Goal: Task Accomplishment & Management: Use online tool/utility

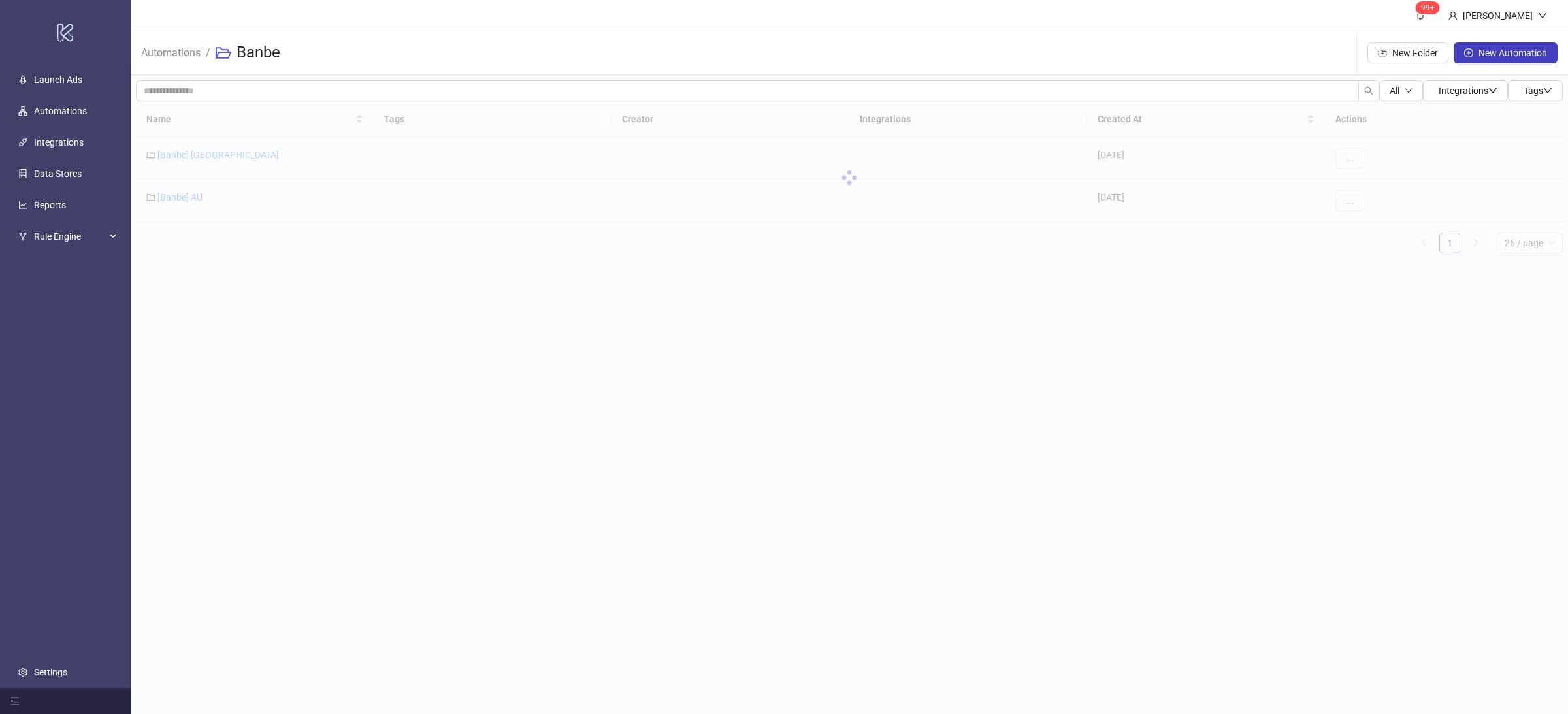
click at [251, 275] on main "99+ [PERSON_NAME] Automations / Banbe New Folder New Automation All Integration…" at bounding box center [849, 357] width 1437 height 714
click at [186, 198] on link "[Banbe] AU" at bounding box center [180, 198] width 45 height 10
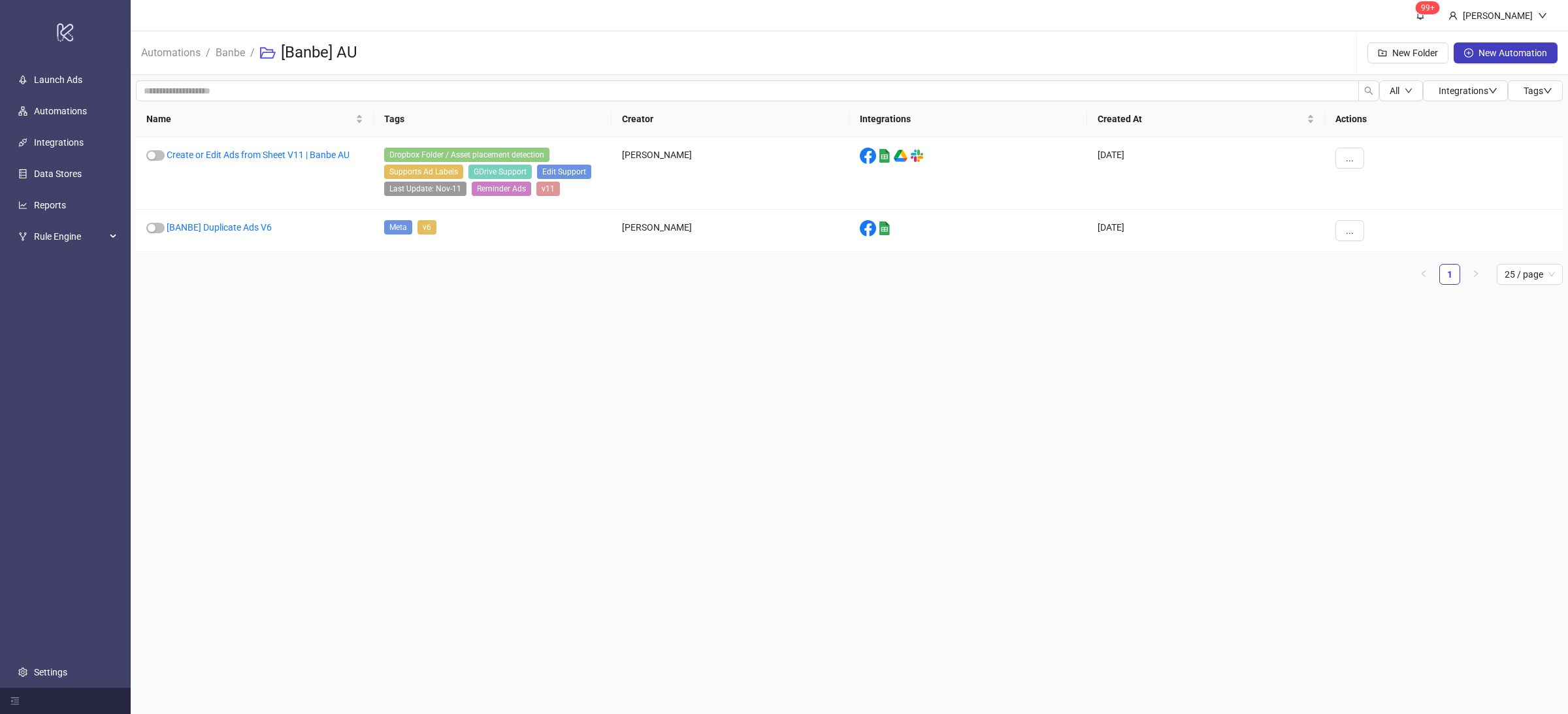
click at [446, 357] on main "99+ [PERSON_NAME] Automations / Banbe / [Banbe] AU New Folder New Automation Al…" at bounding box center [849, 357] width 1437 height 714
click at [324, 299] on div "All Integrations Tags Name Tags Creator Integrations Created At Actions Create …" at bounding box center [849, 187] width 1437 height 225
click at [337, 282] on ul "1 25 / page" at bounding box center [848, 274] width 1427 height 21
click at [307, 150] on link "Create or Edit Ads from Sheet V11 | Banbe AU" at bounding box center [258, 155] width 183 height 10
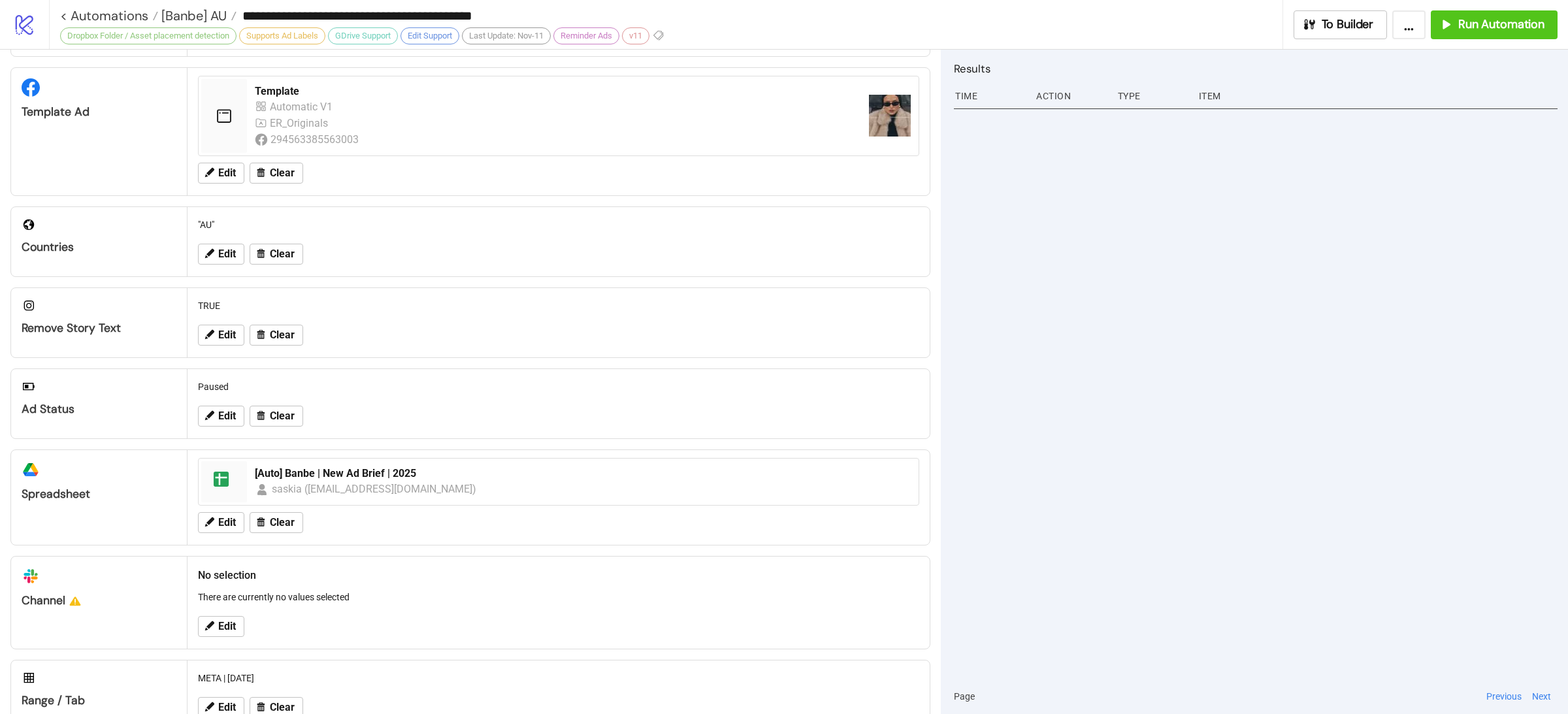
scroll to position [270, 0]
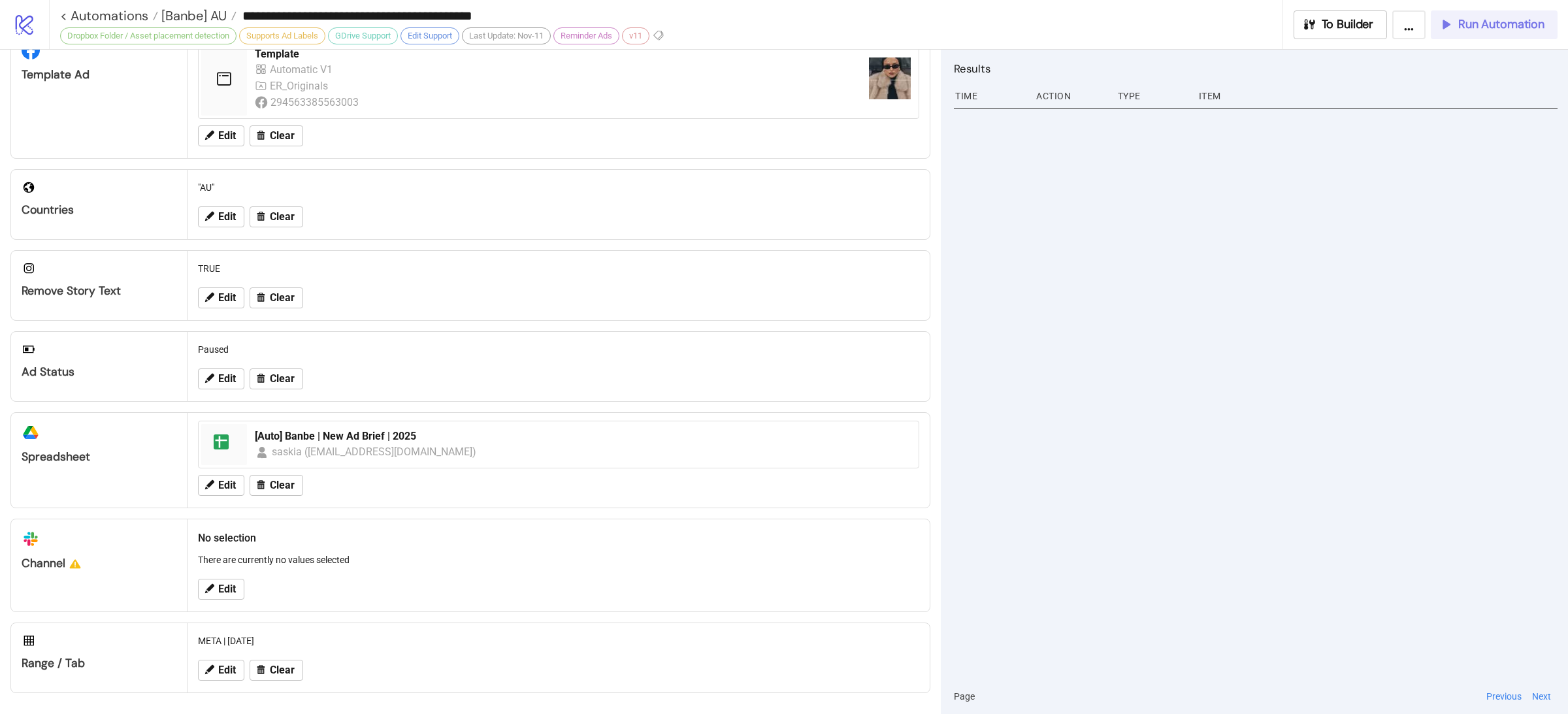
click at [1498, 28] on span "Run Automation" at bounding box center [1501, 24] width 86 height 15
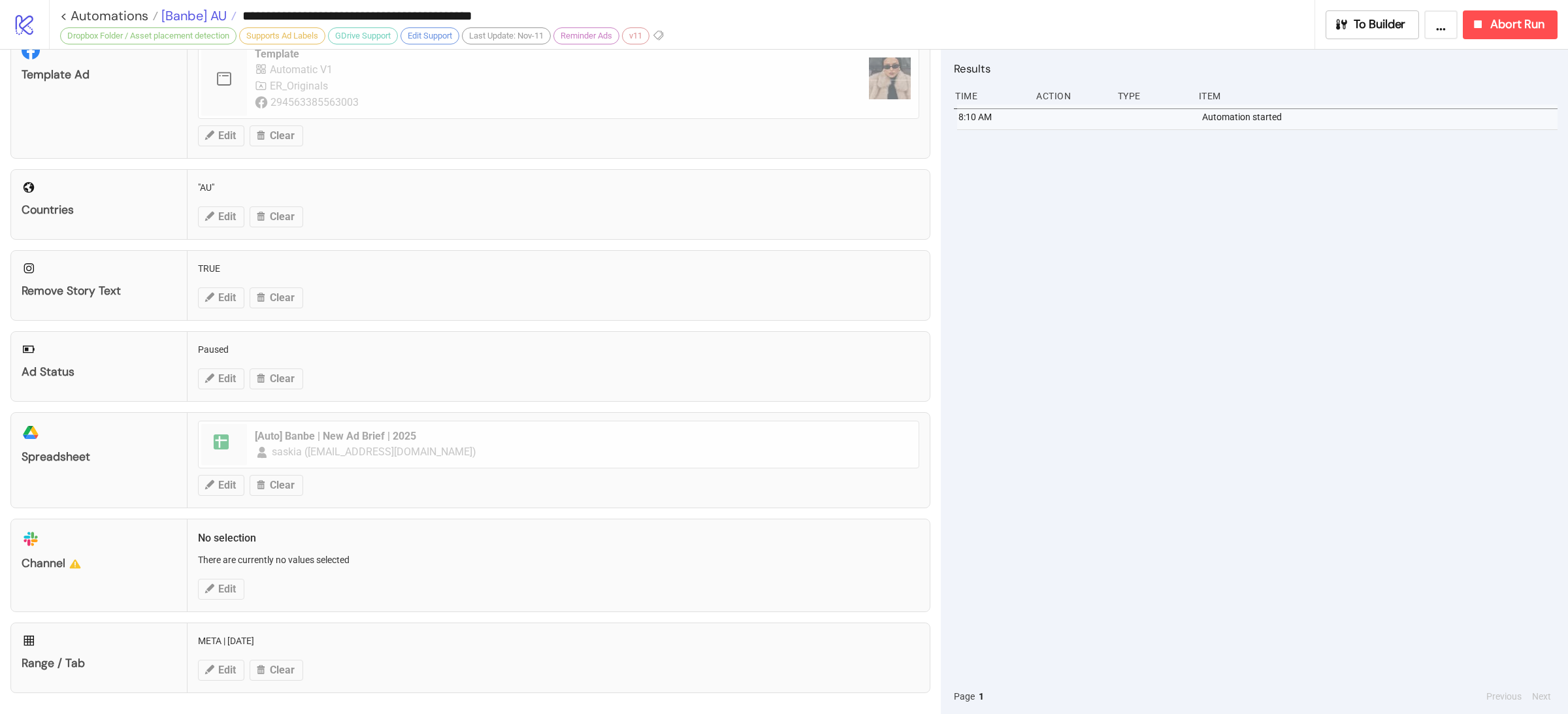
click at [199, 11] on span "[Banbe] AU" at bounding box center [192, 16] width 69 height 17
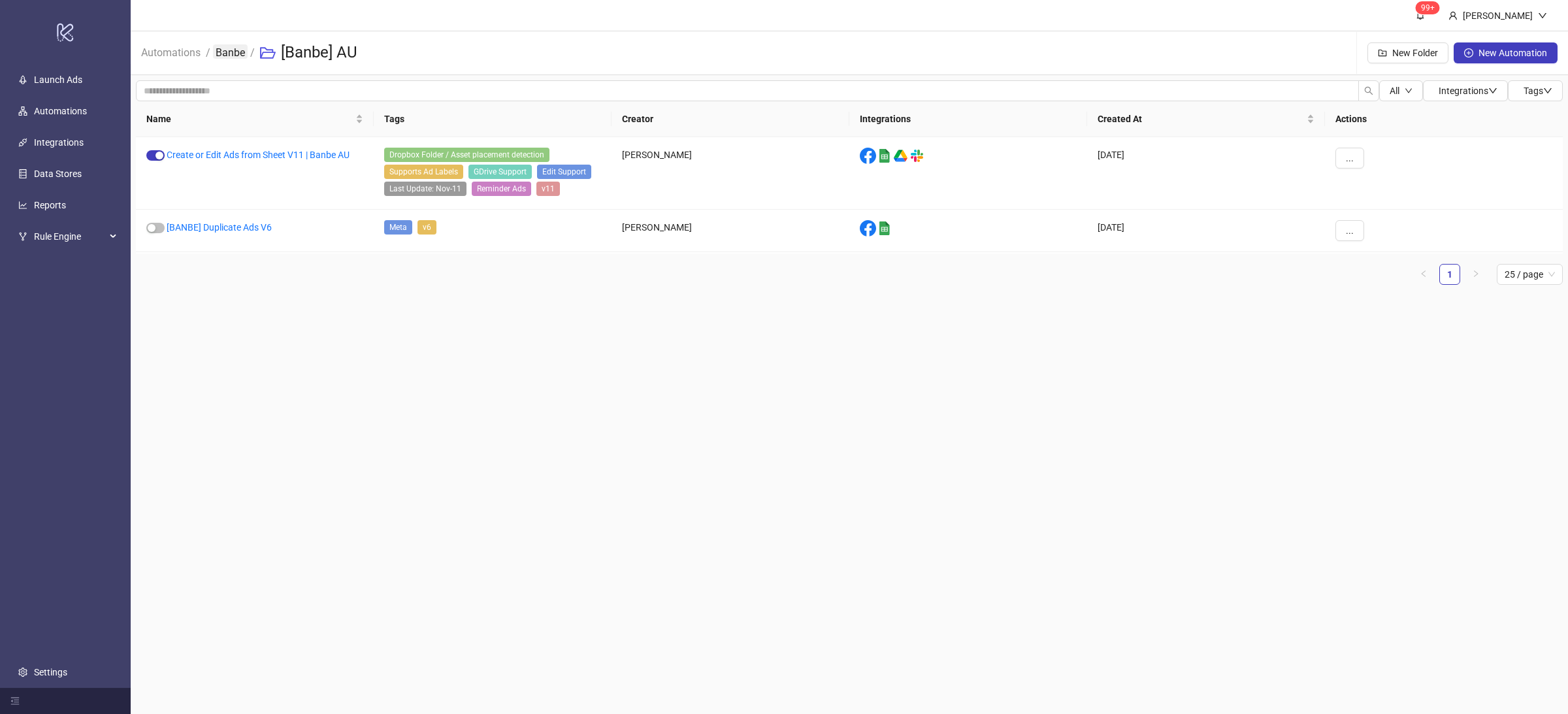
click at [222, 51] on link "Banbe" at bounding box center [230, 51] width 34 height 14
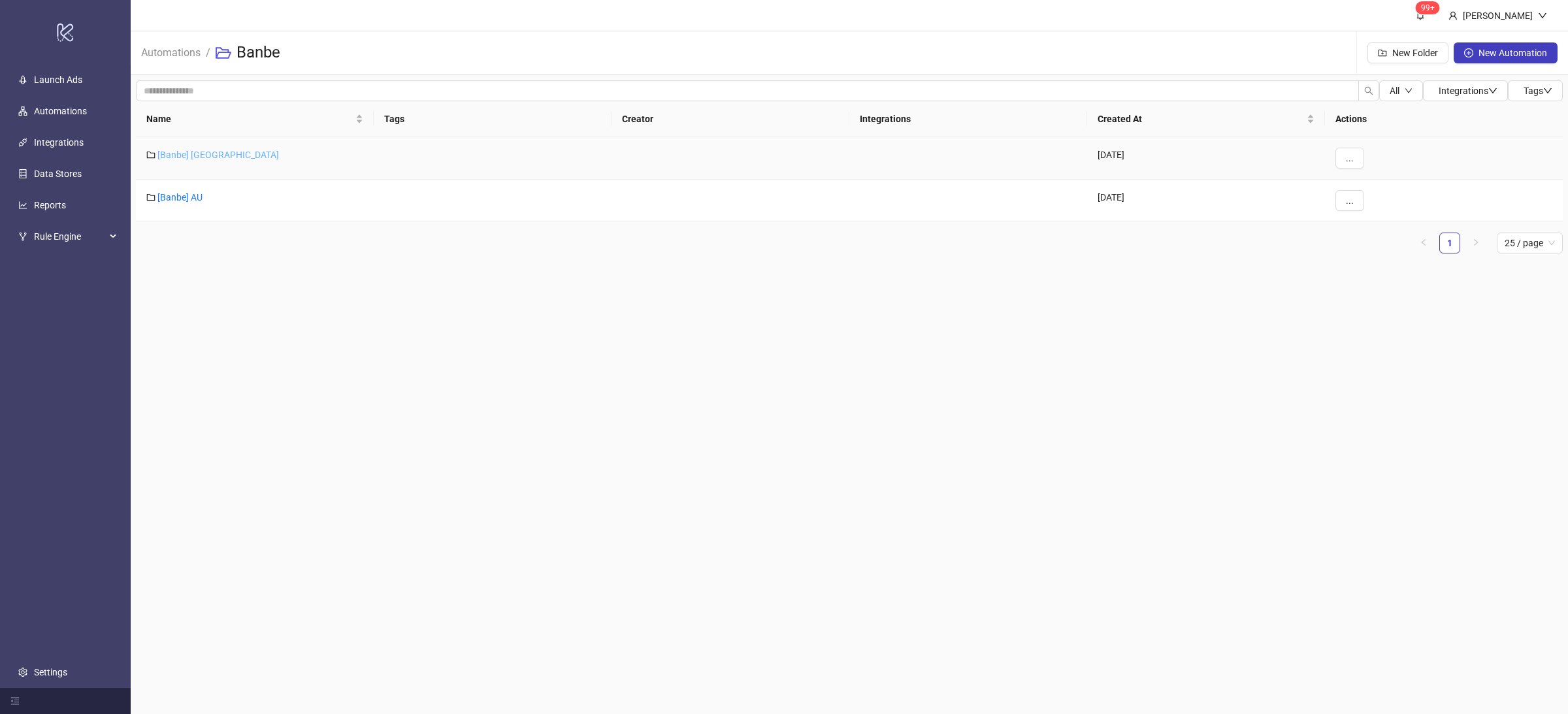
click at [192, 155] on link "[Banbe] [GEOGRAPHIC_DATA]" at bounding box center [218, 155] width 121 height 10
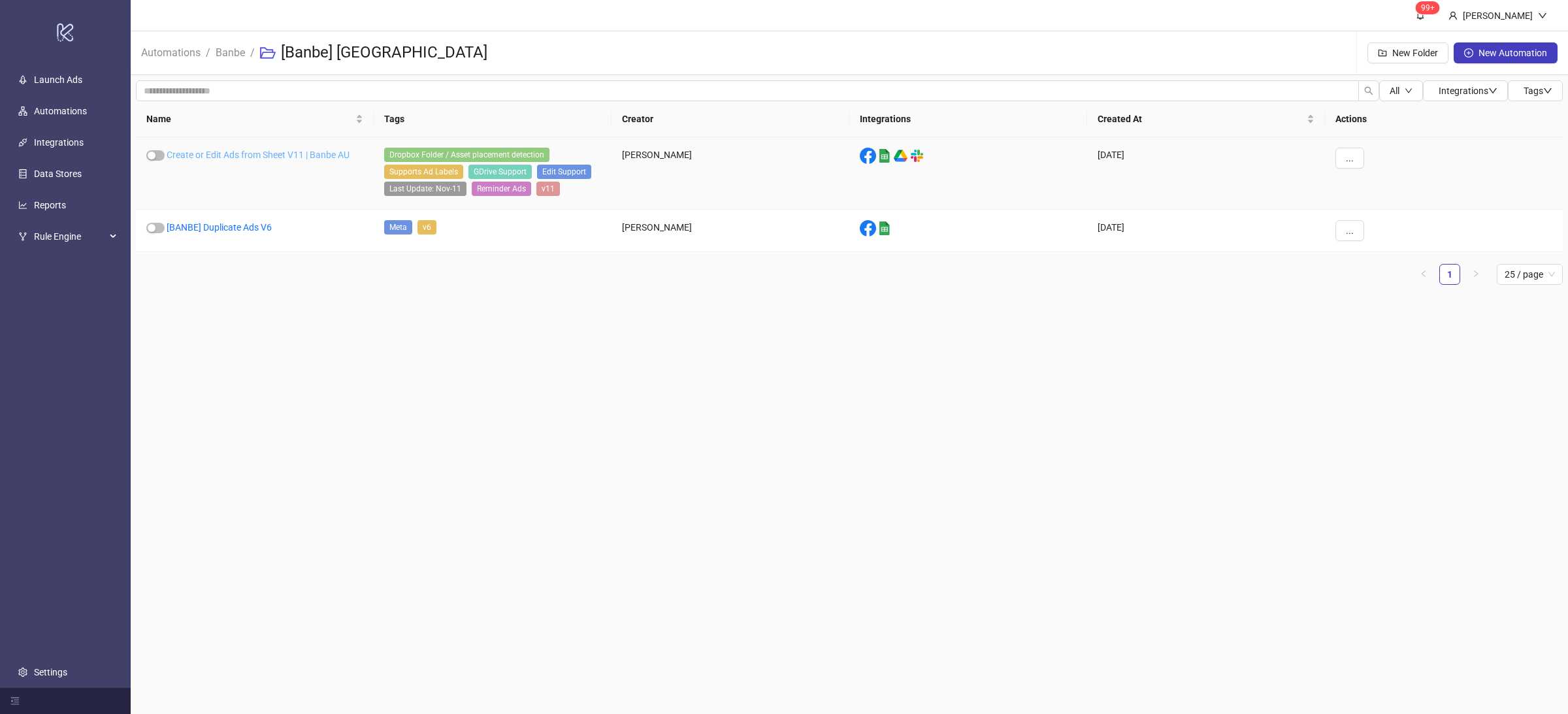
click at [300, 154] on link "Create or Edit Ads from Sheet V11 | Banbe AU" at bounding box center [258, 155] width 183 height 10
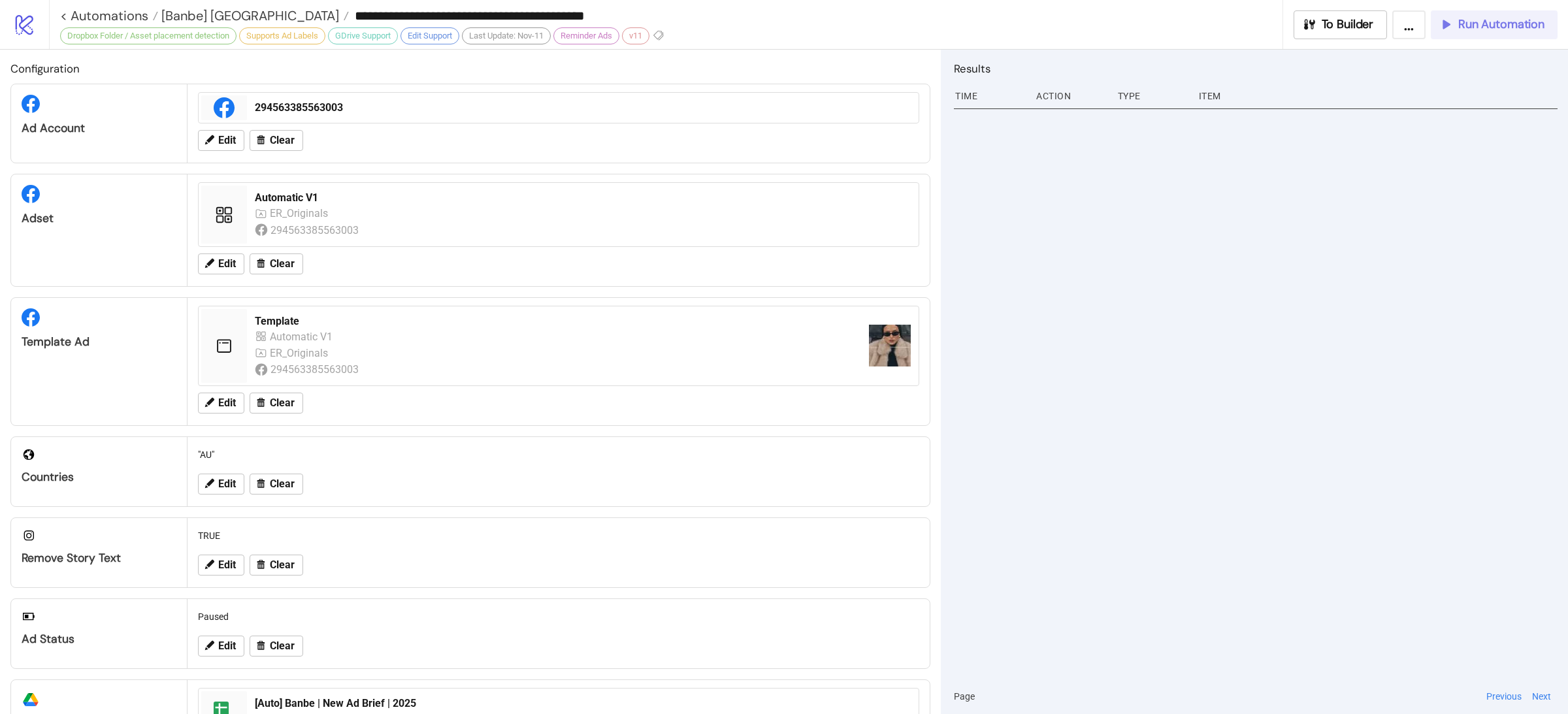
click at [1498, 17] on span "Run Automation" at bounding box center [1501, 24] width 86 height 15
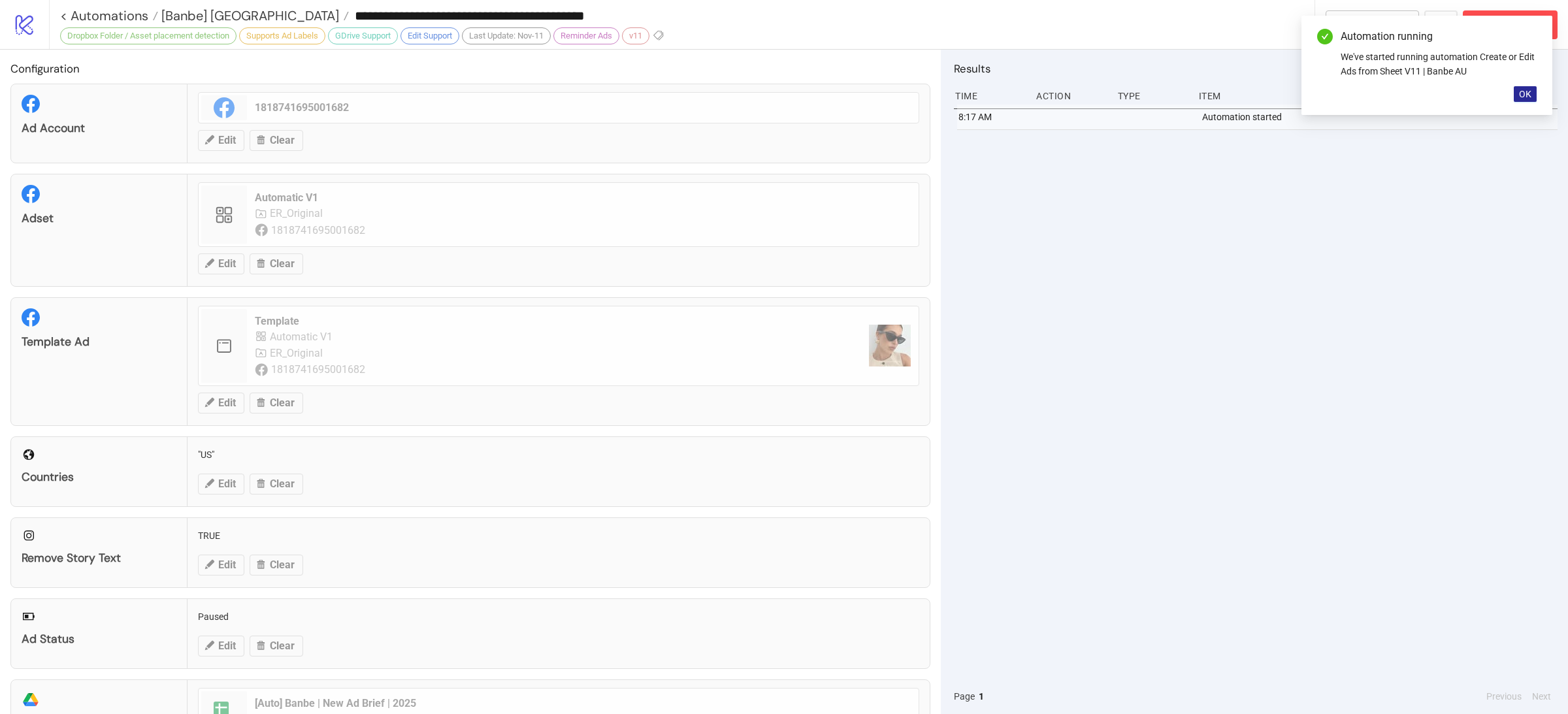
click at [1523, 89] on span "OK" at bounding box center [1525, 94] width 13 height 10
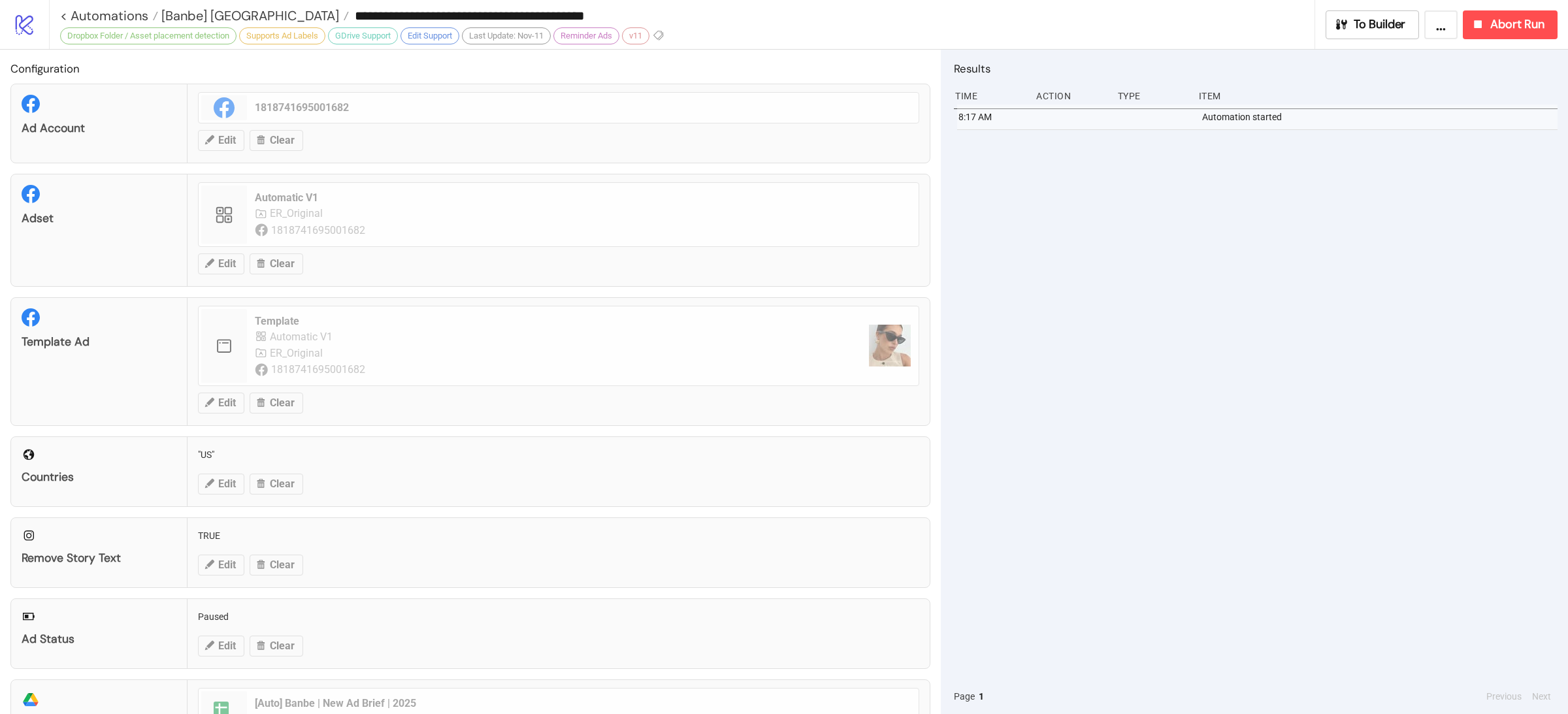
click at [1242, 335] on div "8:17 AM Automation started" at bounding box center [1256, 392] width 604 height 574
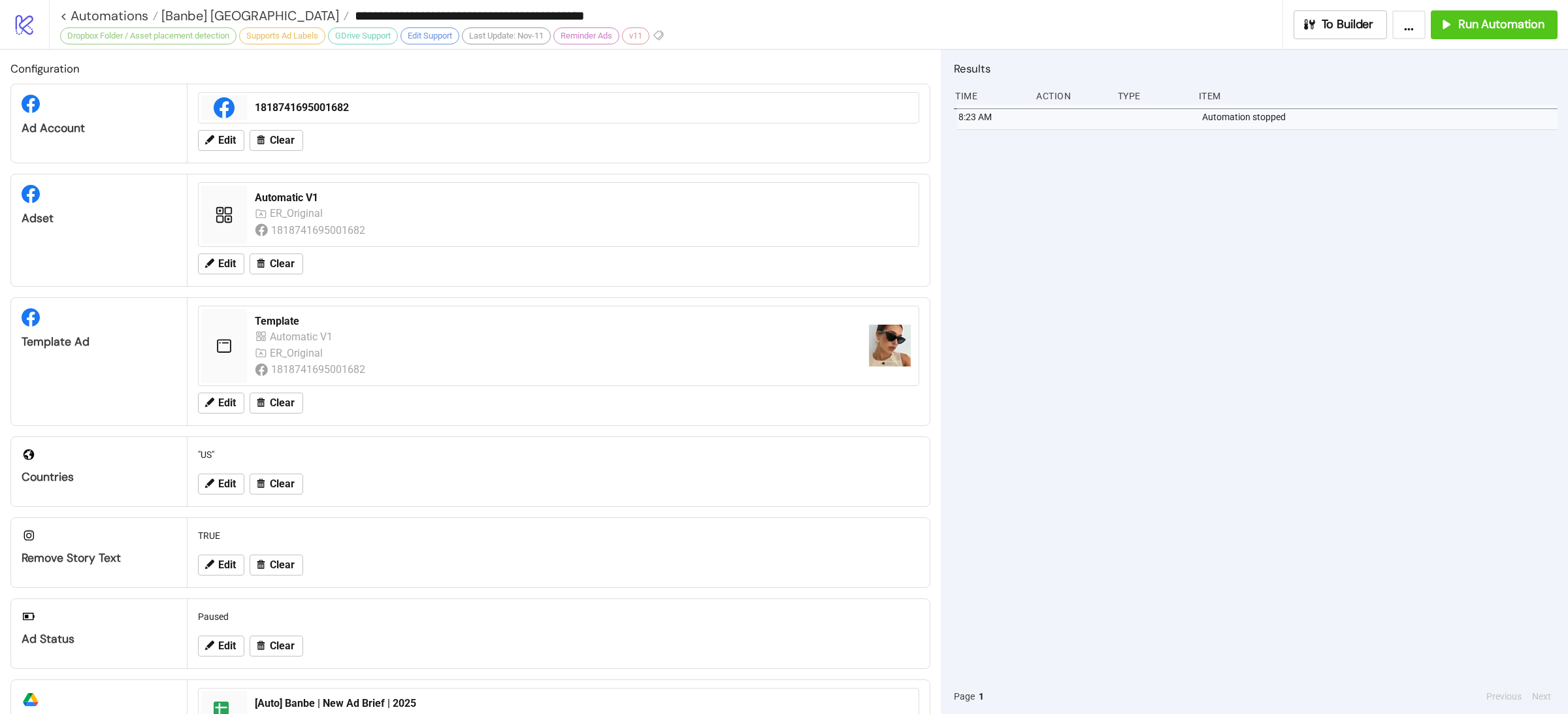
click at [1079, 274] on div "8:23 AM Automation stopped" at bounding box center [1256, 392] width 604 height 574
